Goal: Task Accomplishment & Management: Complete application form

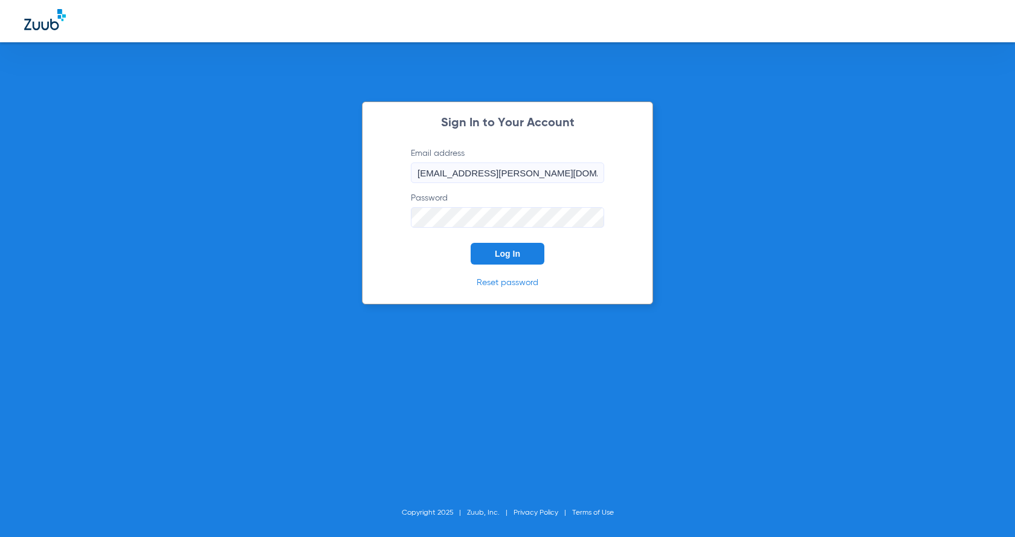
click at [526, 251] on button "Log In" at bounding box center [508, 254] width 74 height 22
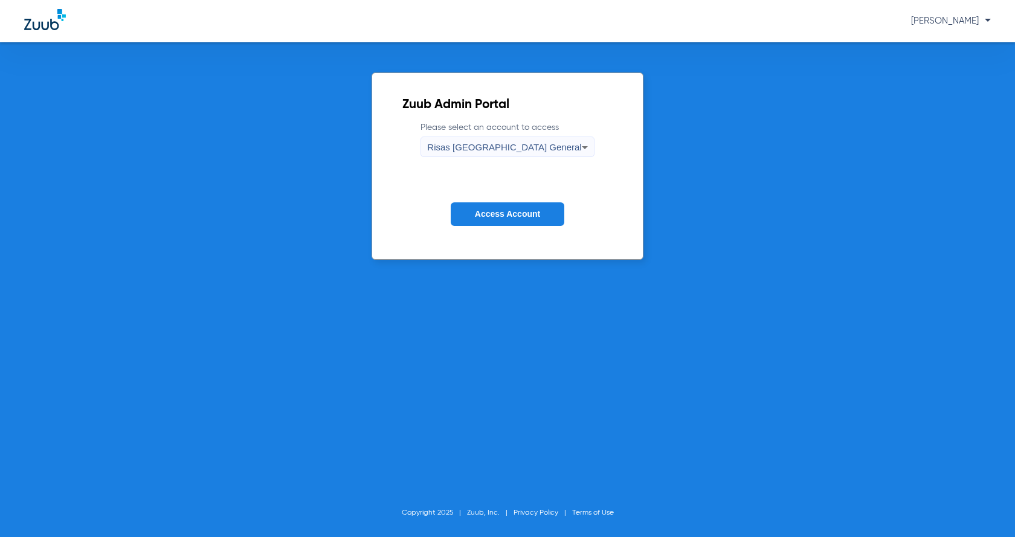
click at [520, 213] on span "Access Account" at bounding box center [507, 214] width 65 height 10
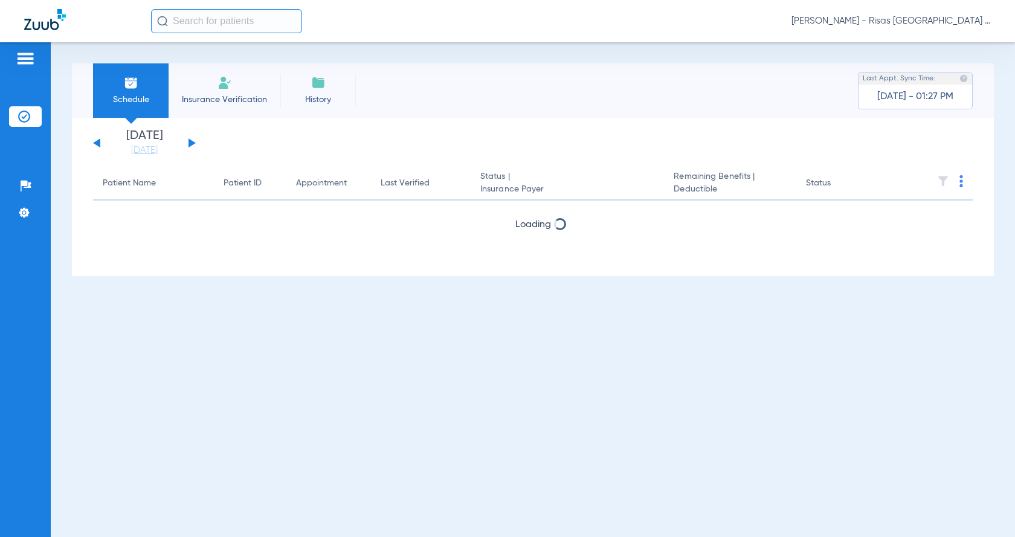
click at [209, 80] on li "Insurance Verification" at bounding box center [225, 90] width 112 height 54
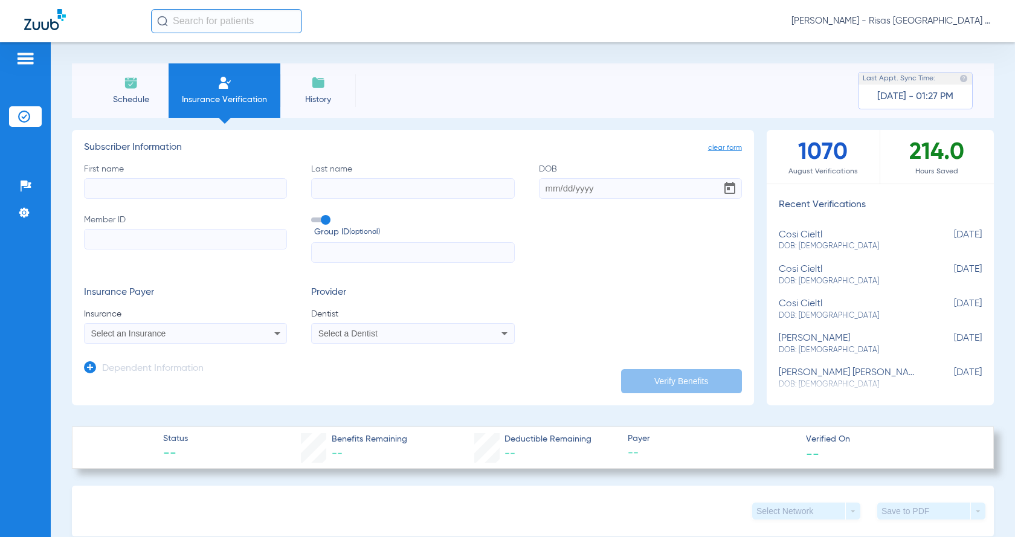
click at [205, 189] on input "First name" at bounding box center [185, 188] width 203 height 21
click at [151, 328] on div "Select an Insurance" at bounding box center [186, 333] width 202 height 15
click at [108, 357] on input "principal" at bounding box center [186, 353] width 203 height 25
type input "principal"
click at [137, 377] on mat-option "Principal" at bounding box center [186, 375] width 203 height 19
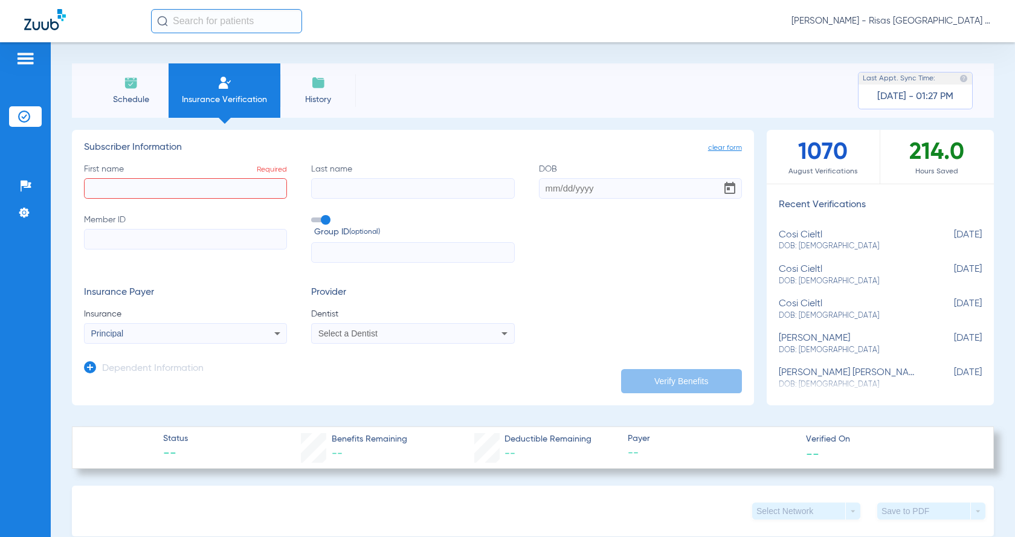
click at [337, 333] on span "Select a Dentist" at bounding box center [348, 334] width 59 height 10
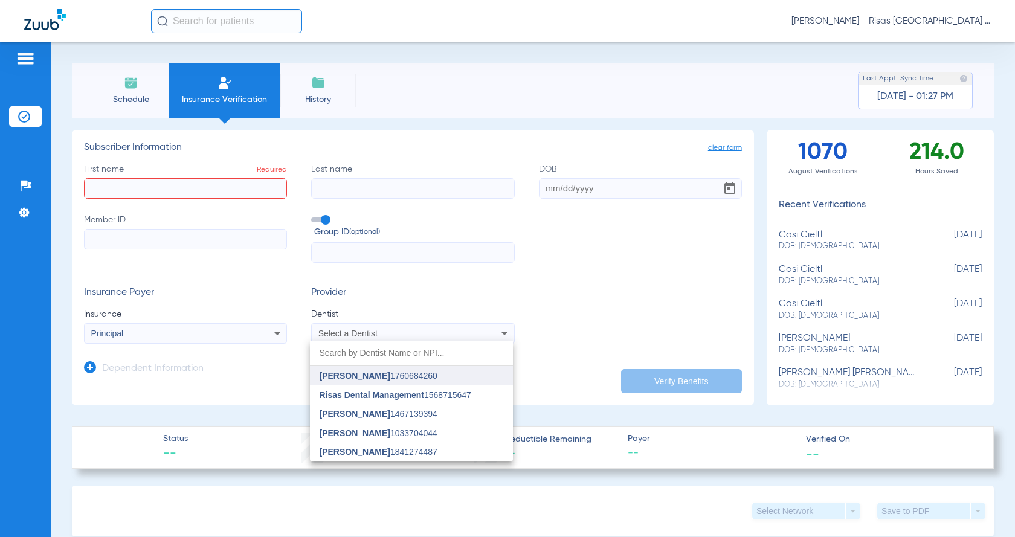
click at [387, 378] on span "[PERSON_NAME]" at bounding box center [355, 376] width 71 height 10
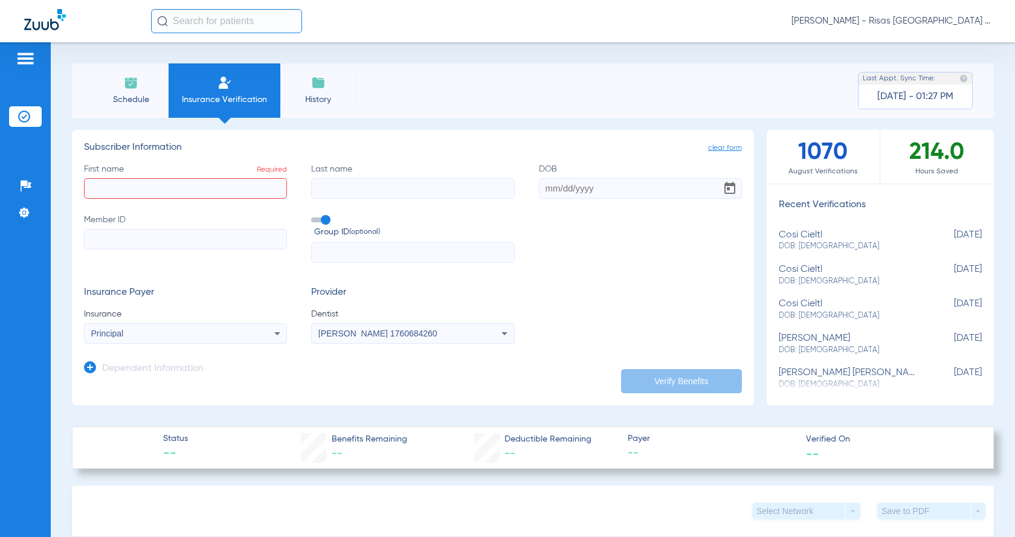
click at [134, 189] on input "First name Required" at bounding box center [185, 188] width 203 height 21
type input "[PERSON_NAME]"
